Goal: Check status: Check status

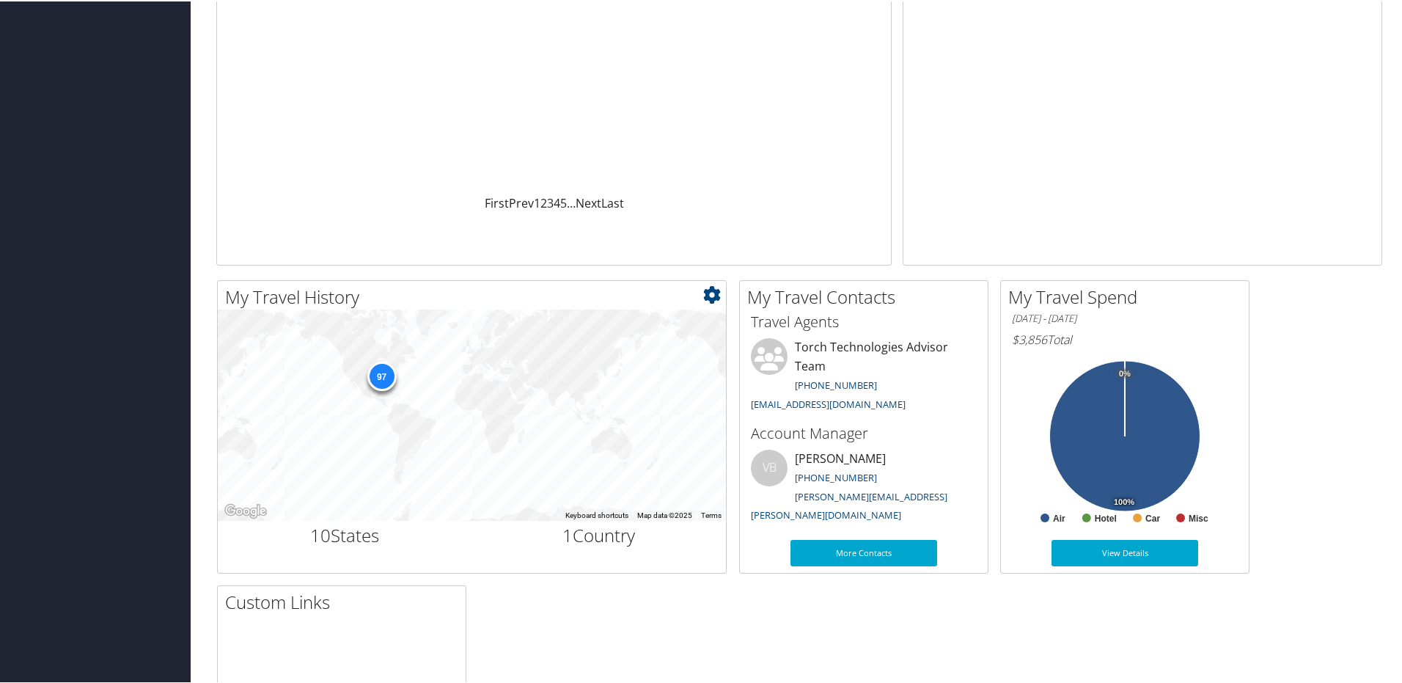
scroll to position [293, 0]
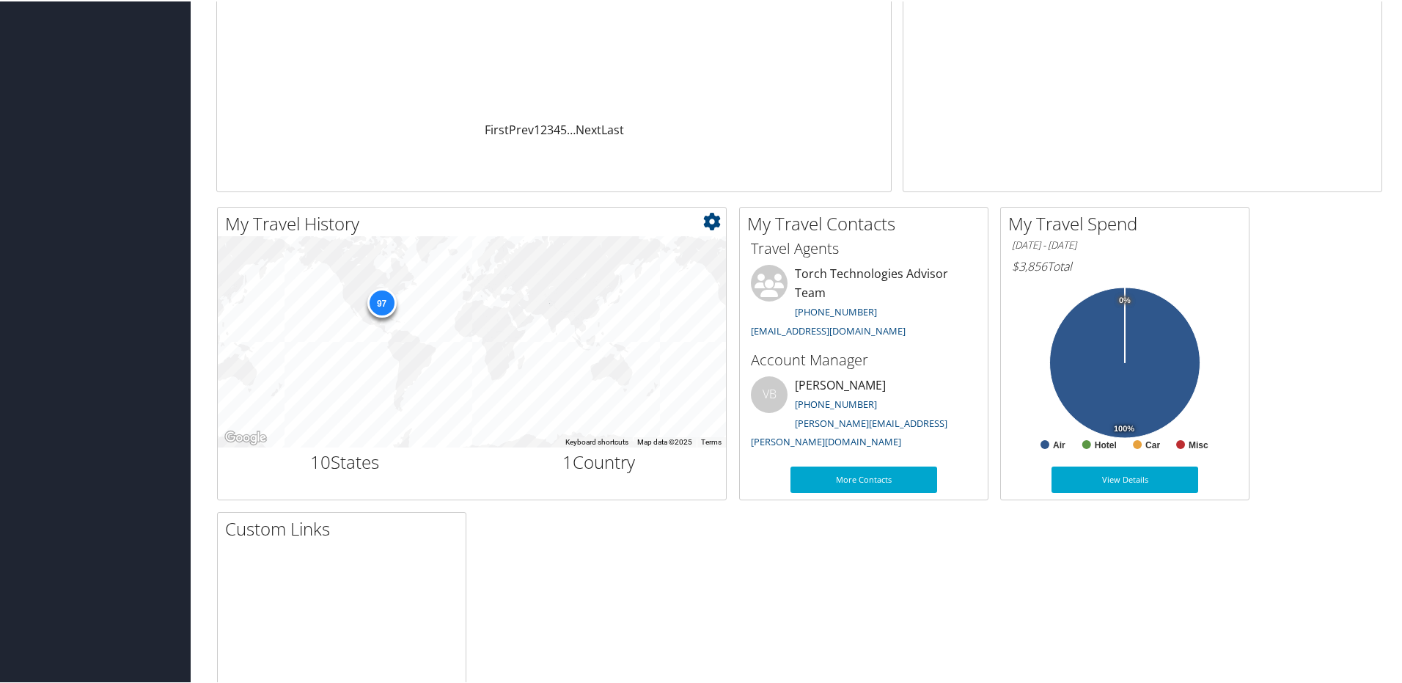
click at [381, 301] on div "97" at bounding box center [381, 301] width 29 height 29
click at [381, 306] on div "97" at bounding box center [381, 301] width 29 height 29
click at [1106, 485] on link "View Details" at bounding box center [1124, 478] width 147 height 26
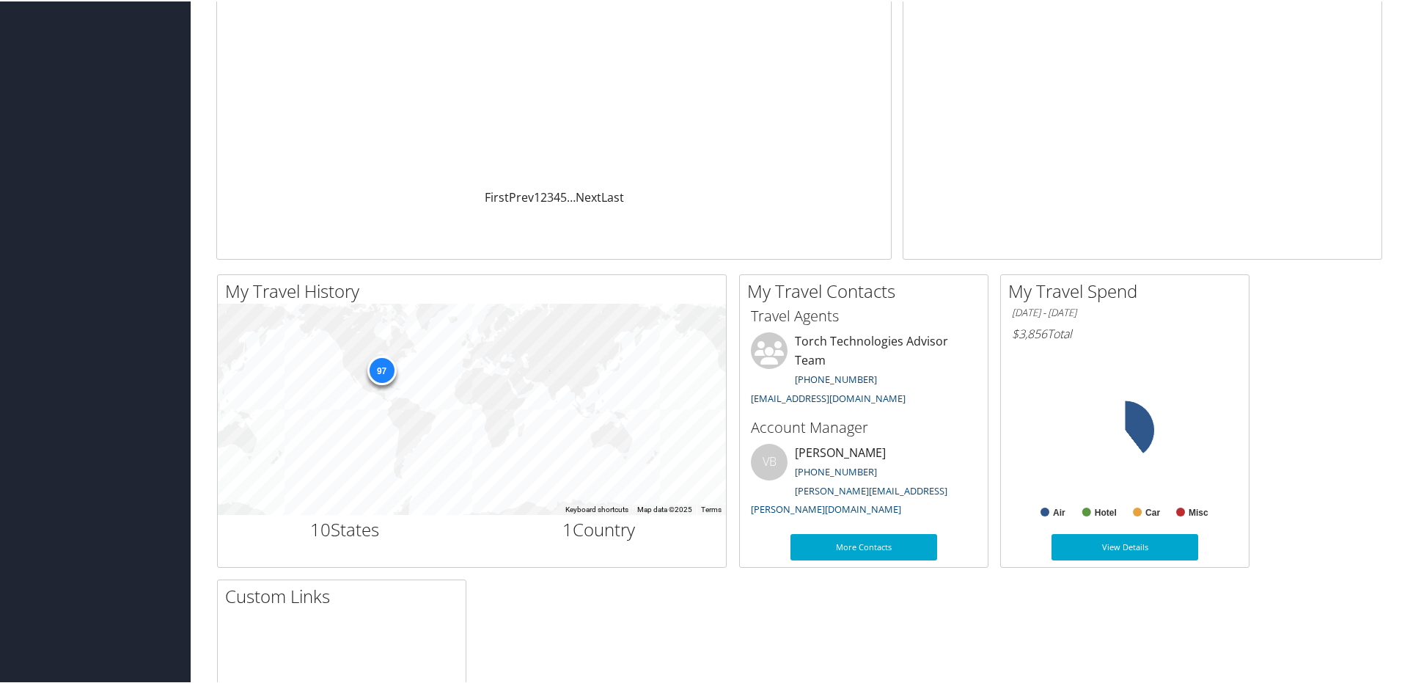
scroll to position [293, 0]
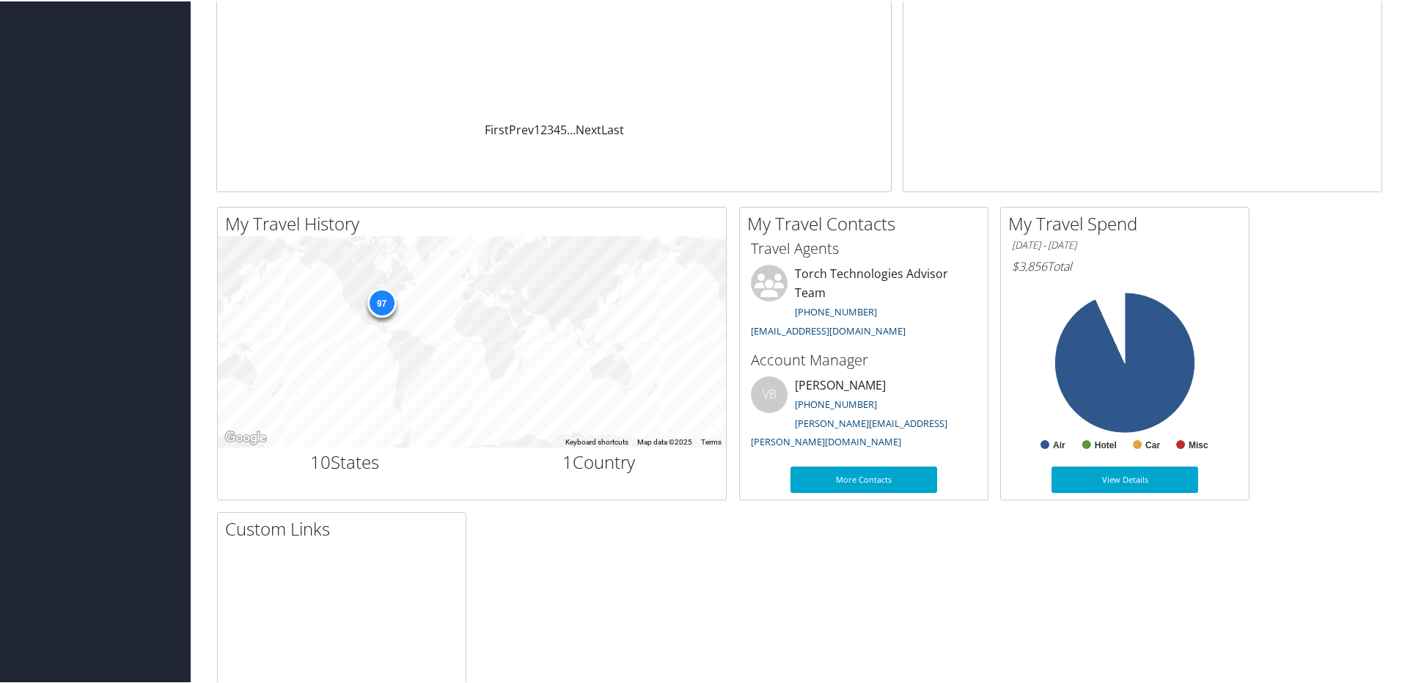
click at [1147, 557] on div "My Travel History Small Medium Large ← Move left → Move right ↑ Move up ↓ Move …" at bounding box center [799, 504] width 1188 height 598
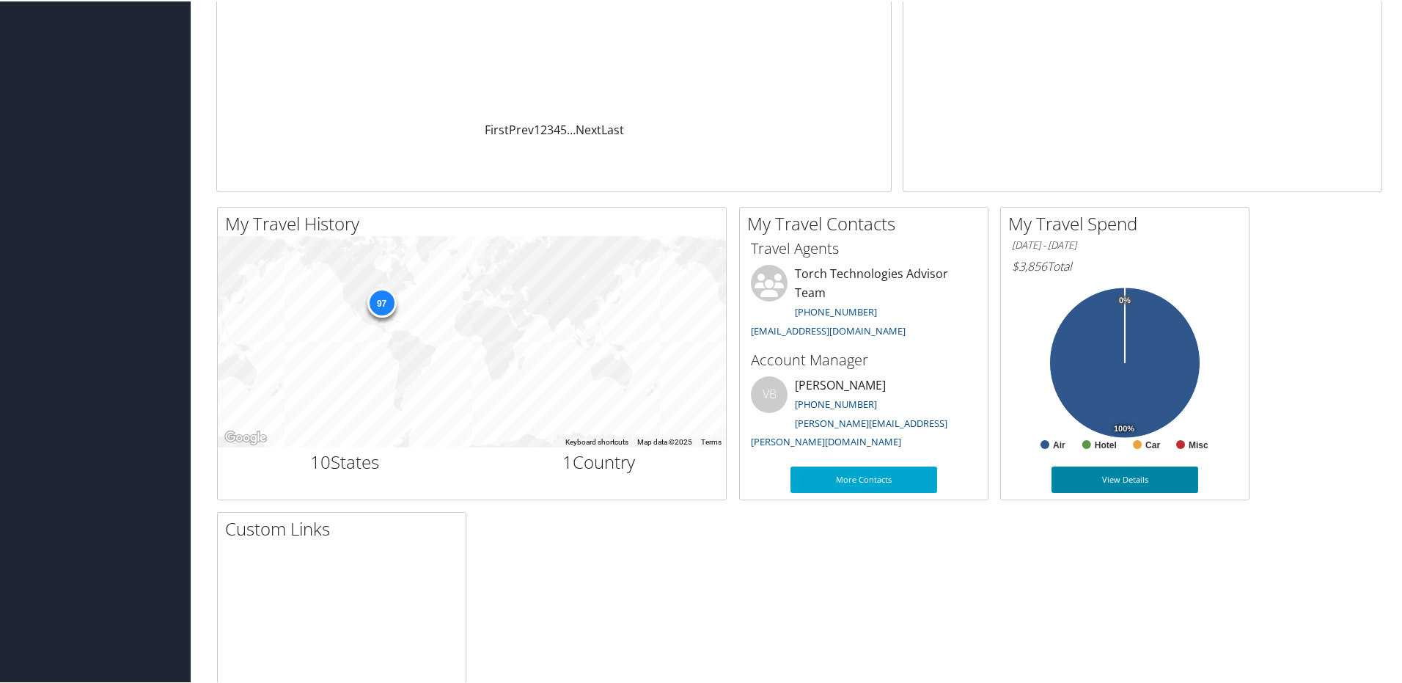
click at [1097, 482] on link "View Details" at bounding box center [1124, 478] width 147 height 26
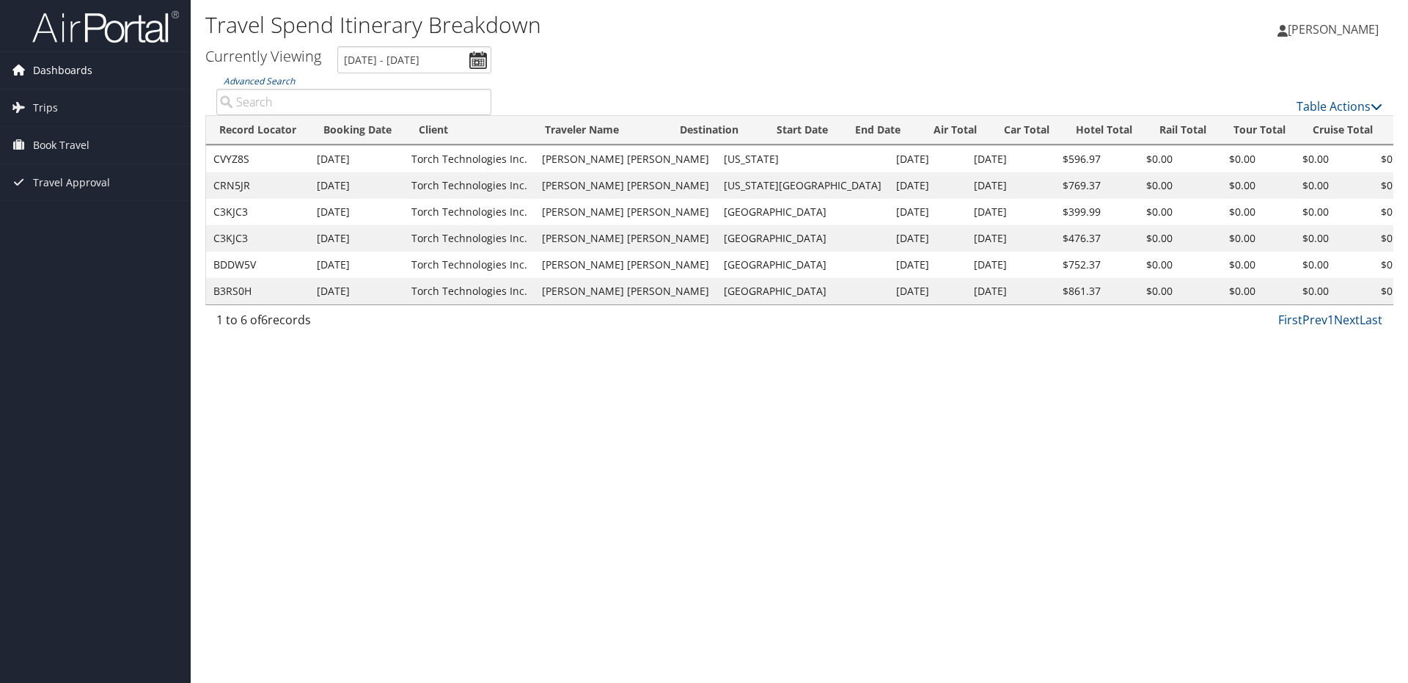
click at [76, 72] on span "Dashboards" at bounding box center [62, 70] width 59 height 37
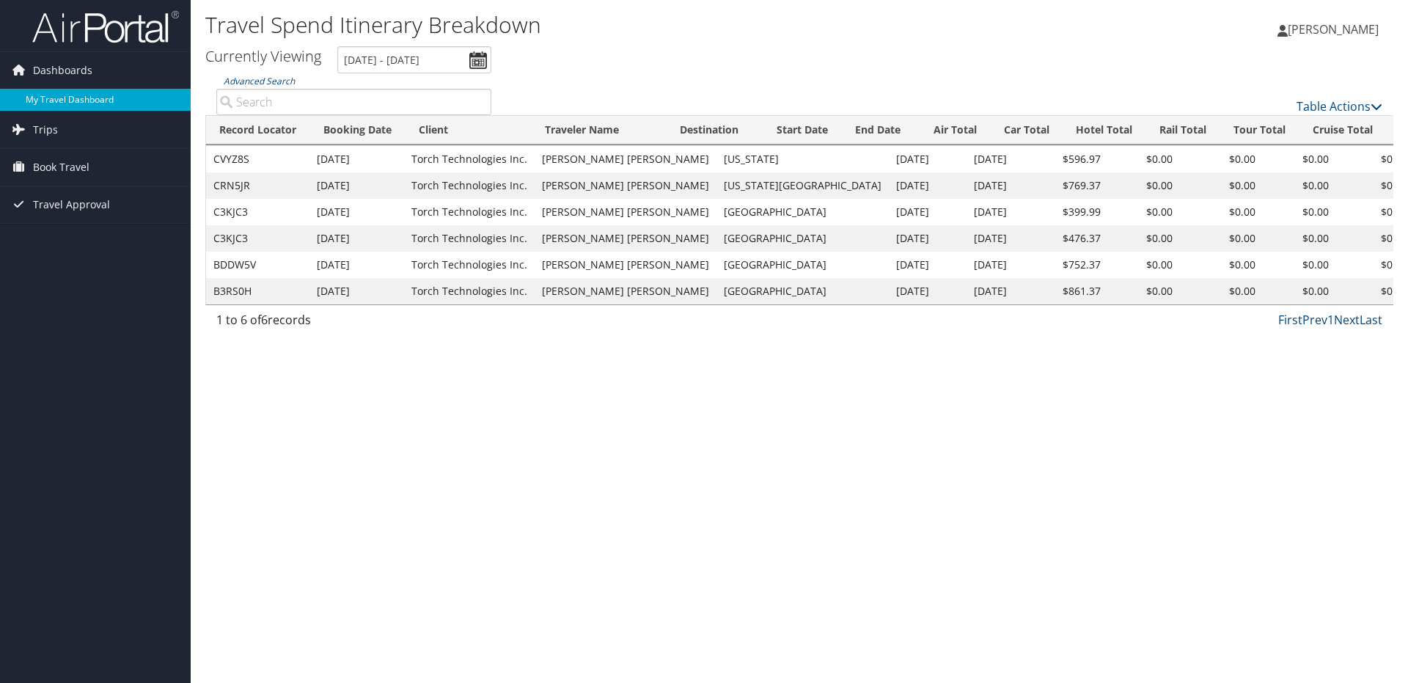
click at [72, 97] on link "My Travel Dashboard" at bounding box center [95, 100] width 191 height 22
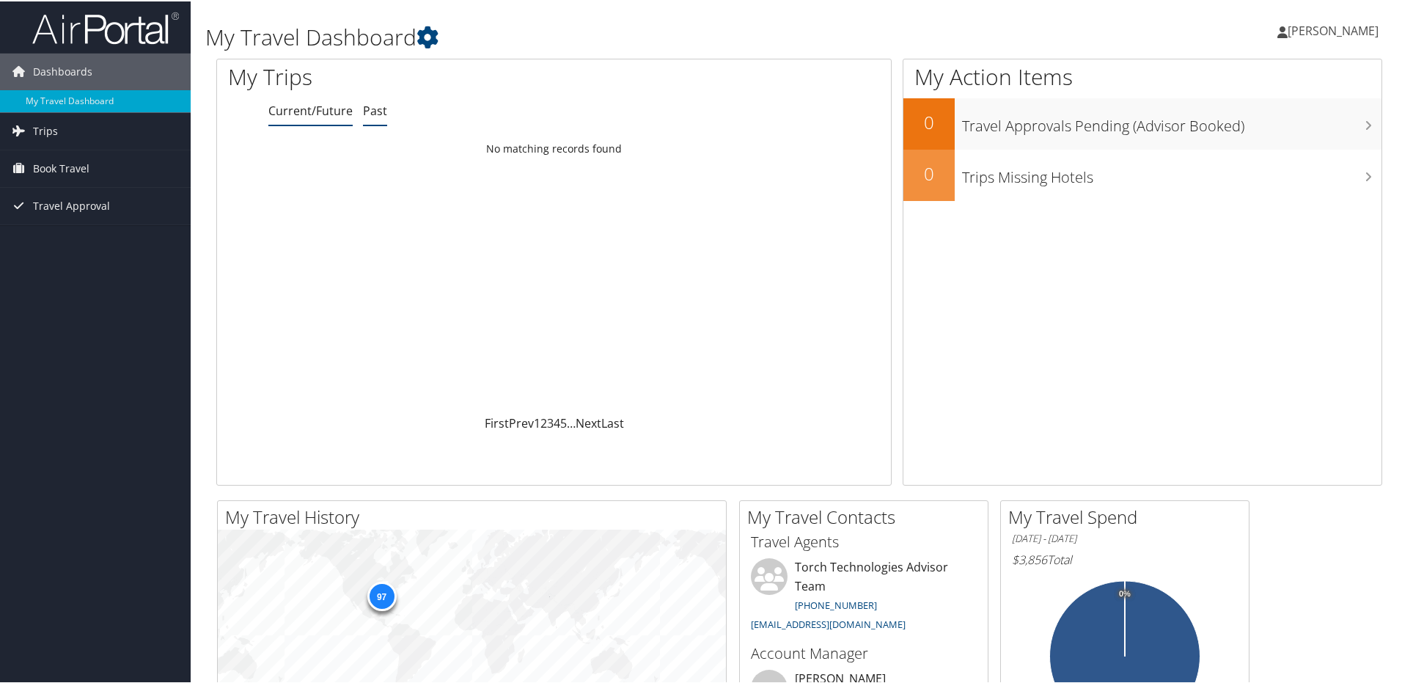
click at [368, 106] on link "Past" at bounding box center [375, 109] width 24 height 16
